Goal: Find contact information: Find contact information

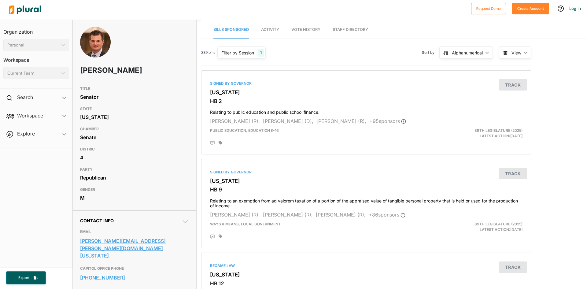
click at [140, 256] on link "[PERSON_NAME][EMAIL_ADDRESS][PERSON_NAME][DOMAIN_NAME][US_STATE]" at bounding box center [134, 248] width 109 height 24
click at [121, 255] on link "[PERSON_NAME][EMAIL_ADDRESS][PERSON_NAME][DOMAIN_NAME][US_STATE]" at bounding box center [134, 248] width 109 height 24
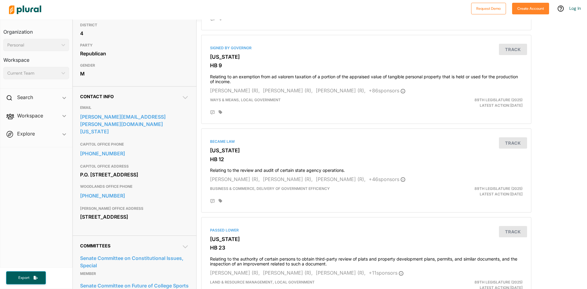
scroll to position [122, 0]
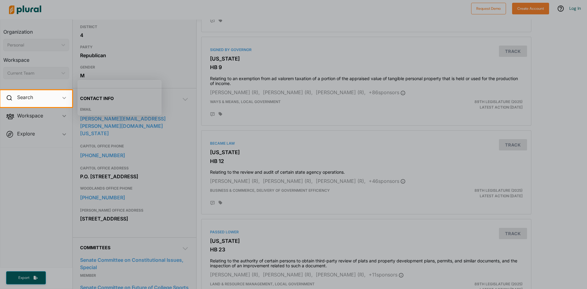
click at [124, 189] on div at bounding box center [293, 198] width 587 height 182
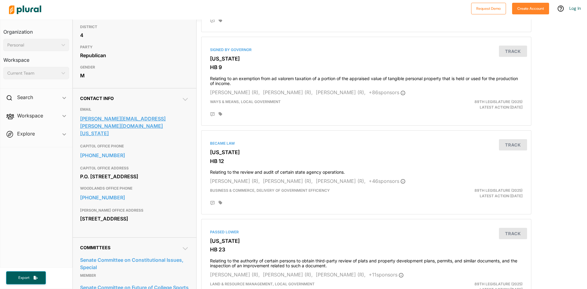
click at [108, 132] on link "[PERSON_NAME][EMAIL_ADDRESS][PERSON_NAME][DOMAIN_NAME][US_STATE]" at bounding box center [134, 126] width 109 height 24
